Goal: Task Accomplishment & Management: Use online tool/utility

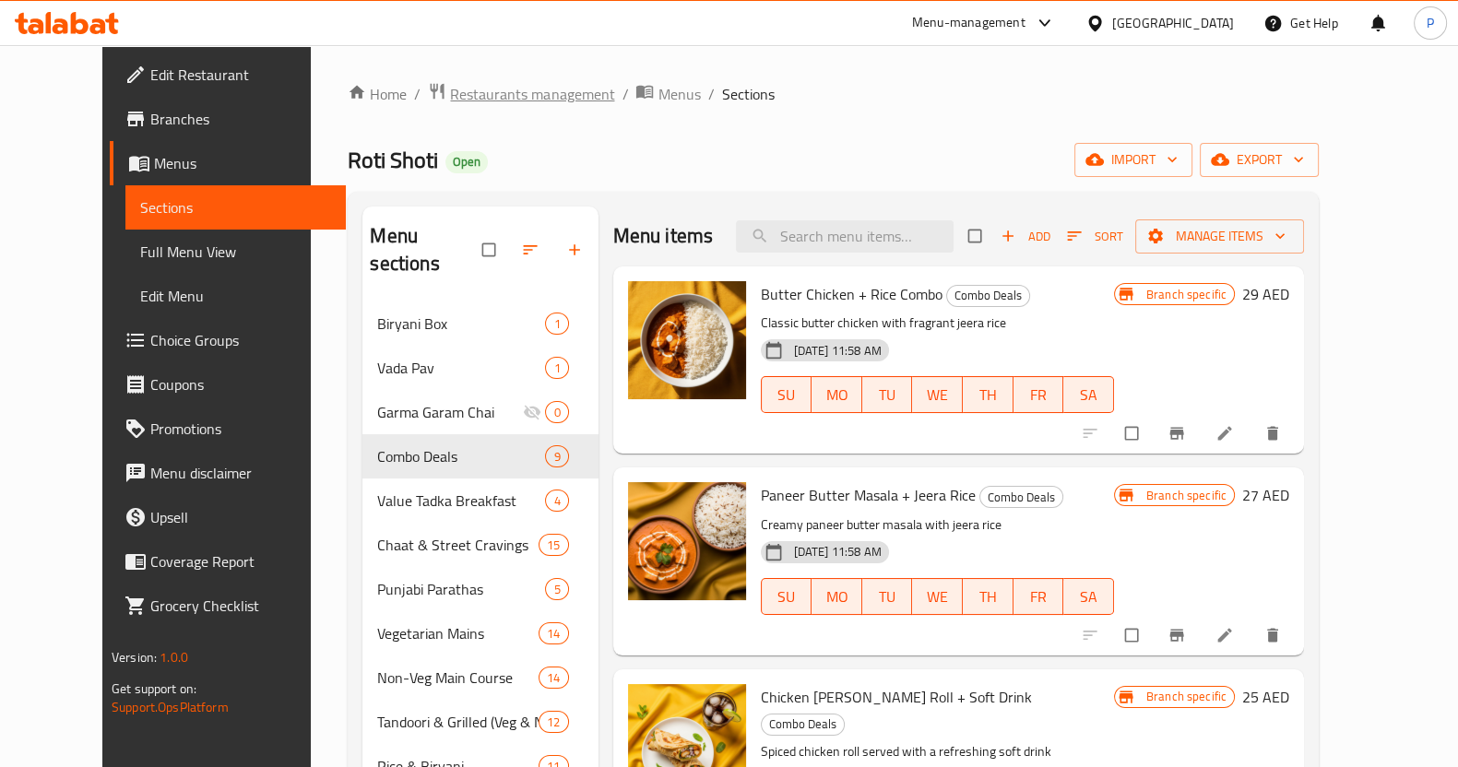
click at [450, 83] on span "Restaurants management" at bounding box center [532, 94] width 164 height 22
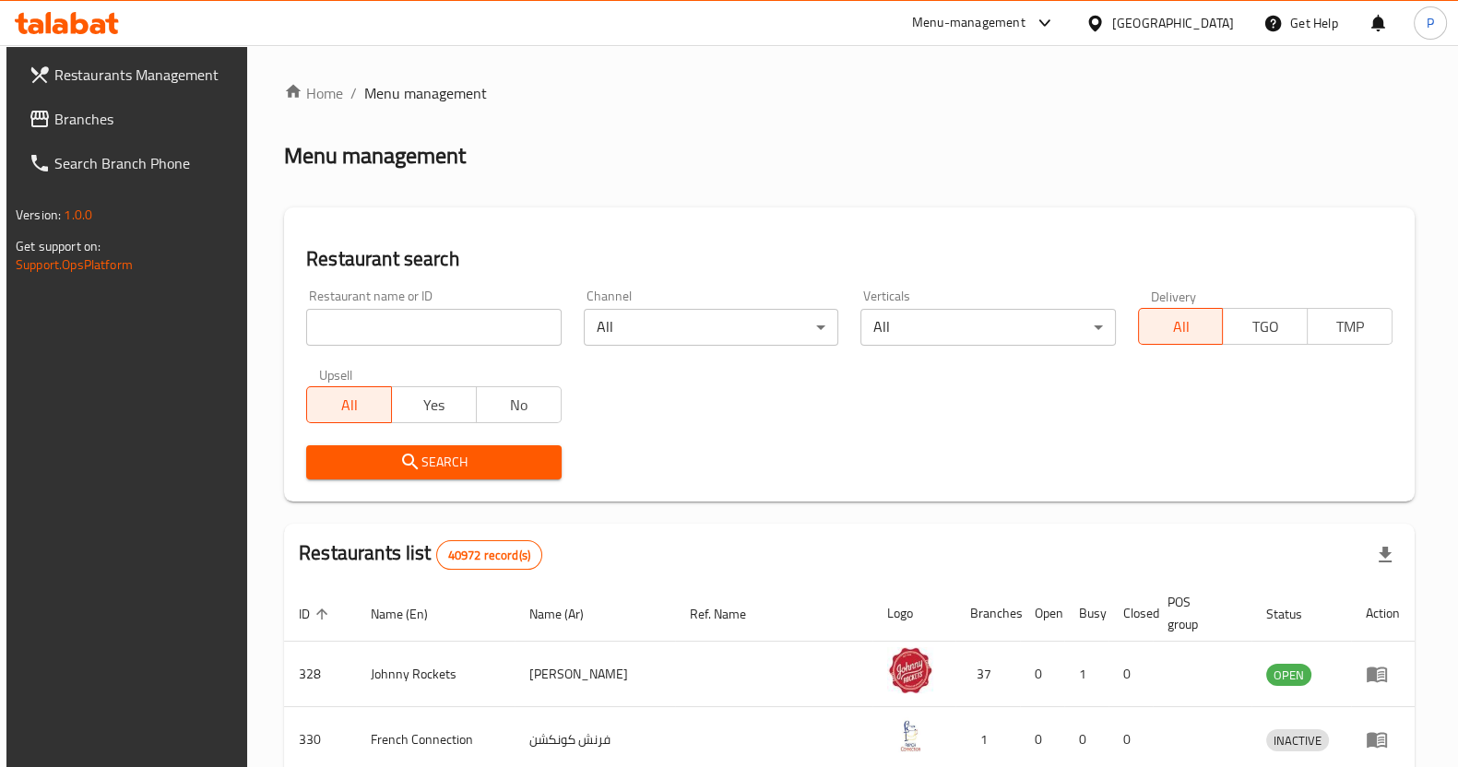
click at [404, 326] on input "search" at bounding box center [433, 327] width 254 height 37
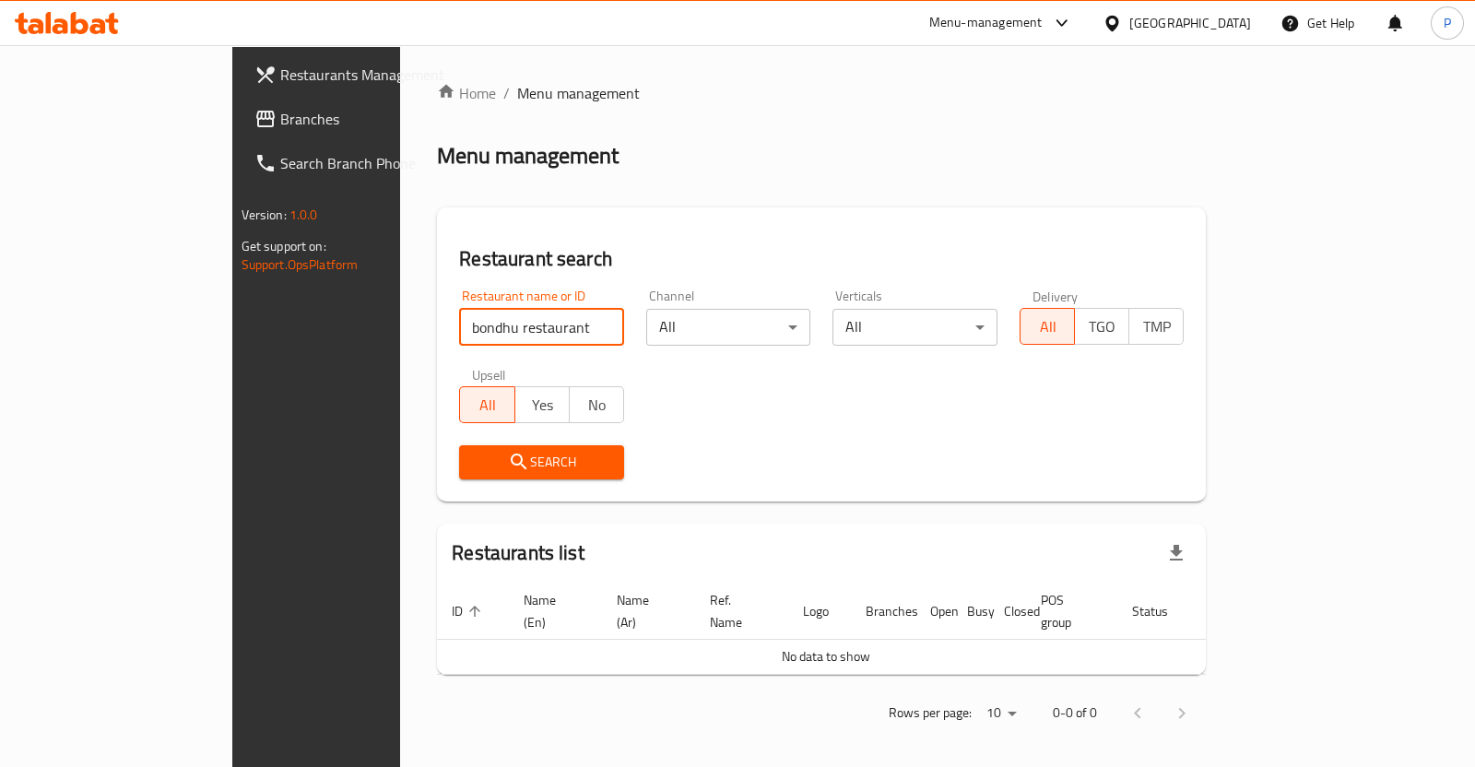
type input "bondhu restaurant"
click button "Search" at bounding box center [541, 462] width 165 height 34
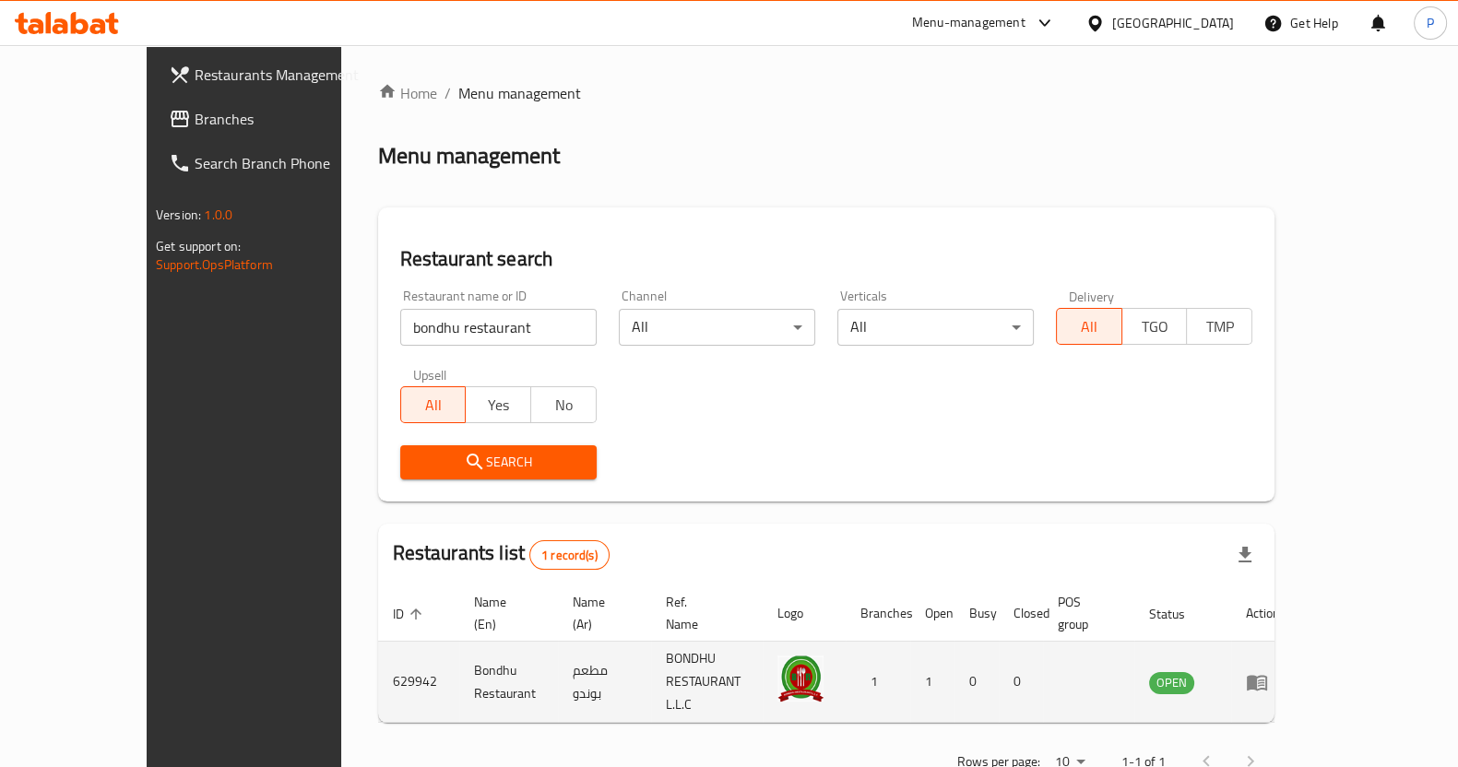
click at [1267, 675] on icon "enhanced table" at bounding box center [1257, 683] width 20 height 16
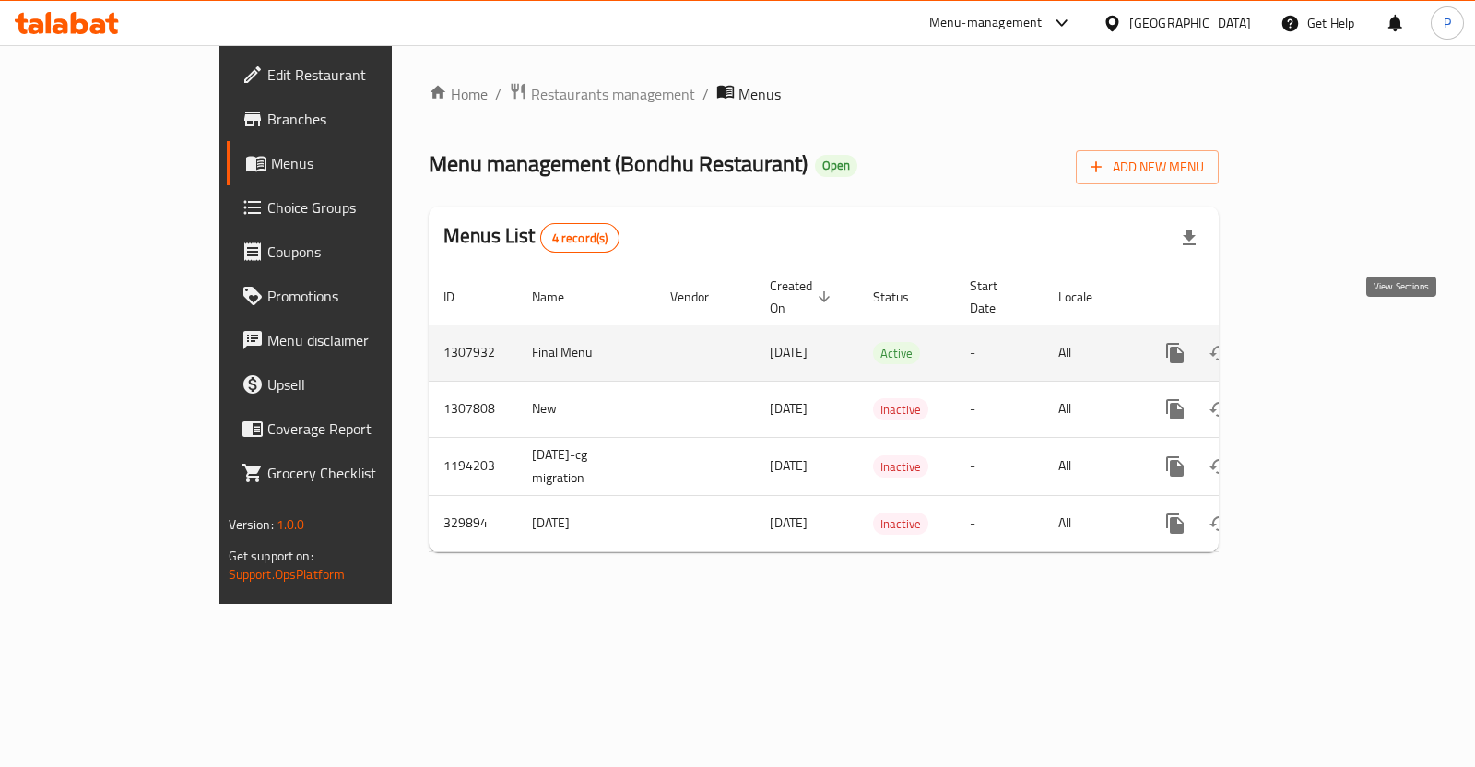
click at [1320, 342] on icon "enhanced table" at bounding box center [1308, 353] width 22 height 22
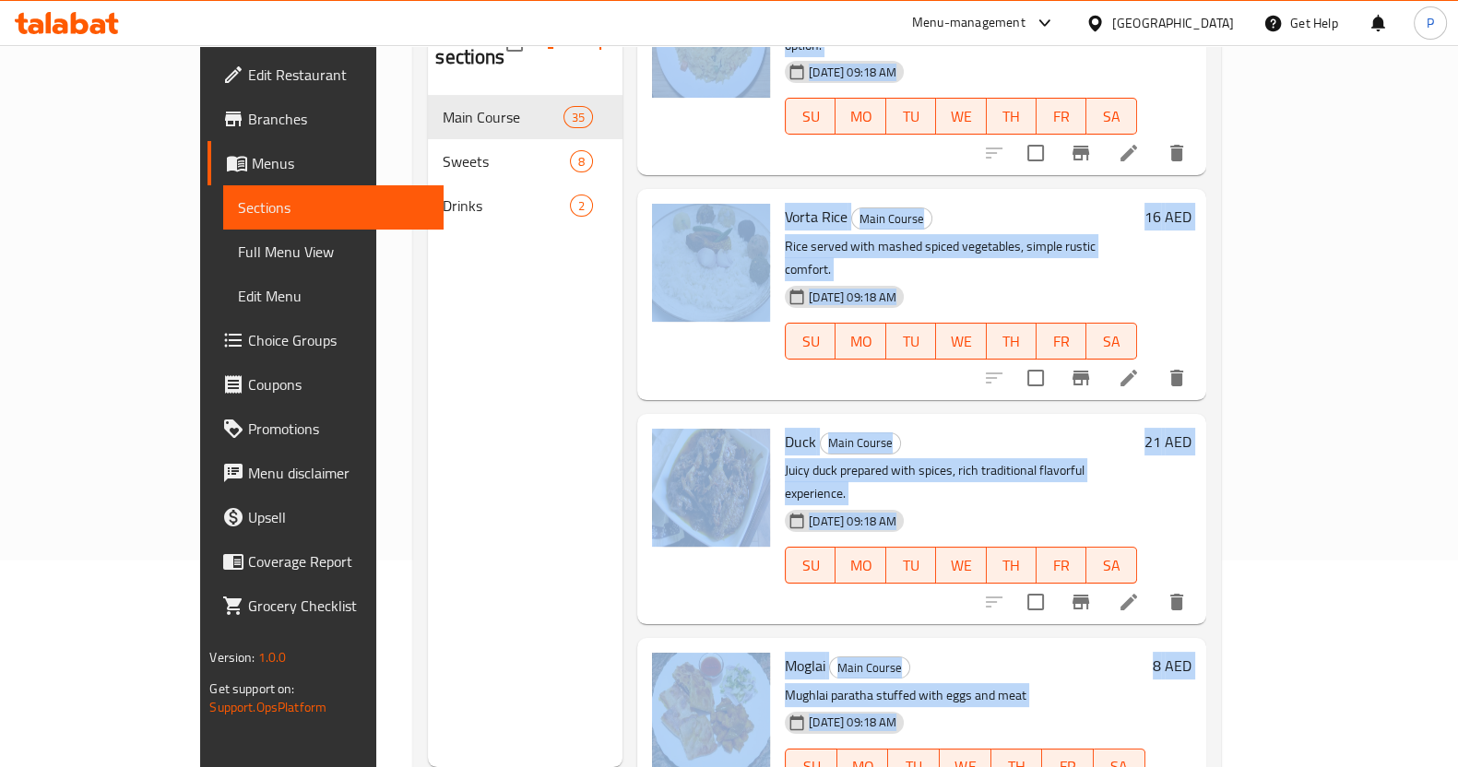
scroll to position [258, 0]
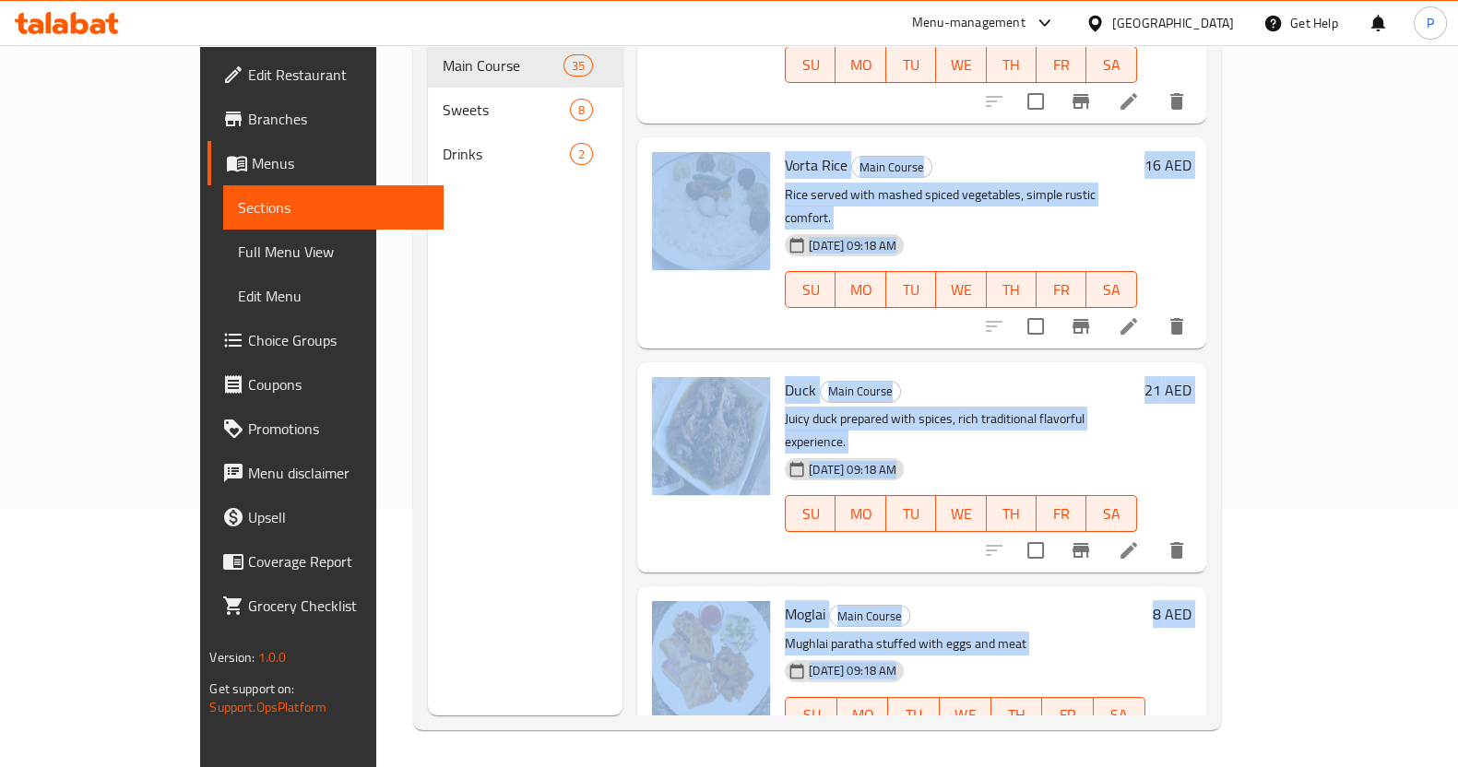
drag, startPoint x: 758, startPoint y: 284, endPoint x: 894, endPoint y: 607, distance: 350.0
